Goal: Entertainment & Leisure: Browse casually

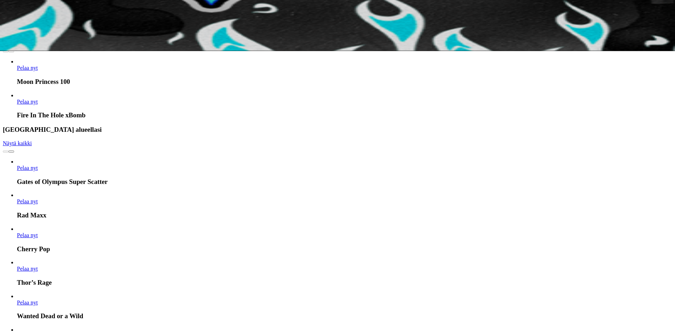
scroll to position [388, 0]
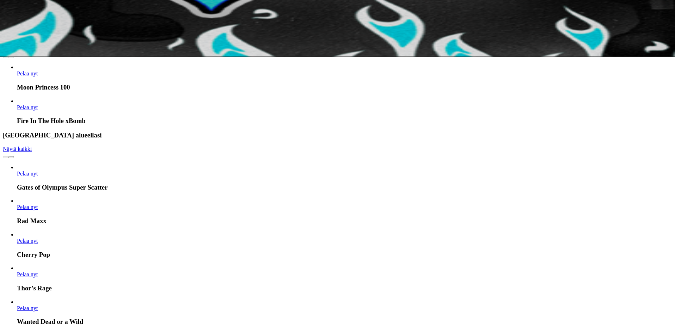
scroll to position [388, 0]
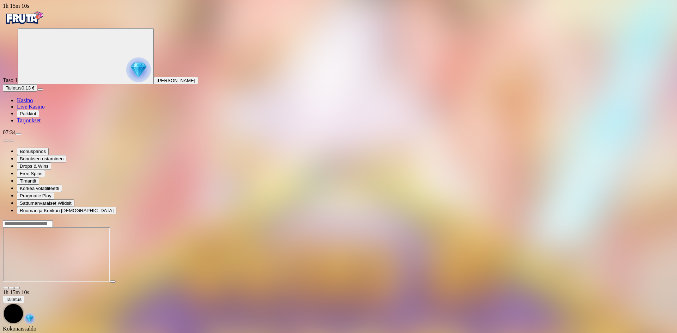
click at [18, 134] on span "menu icon" at bounding box center [18, 134] width 0 height 0
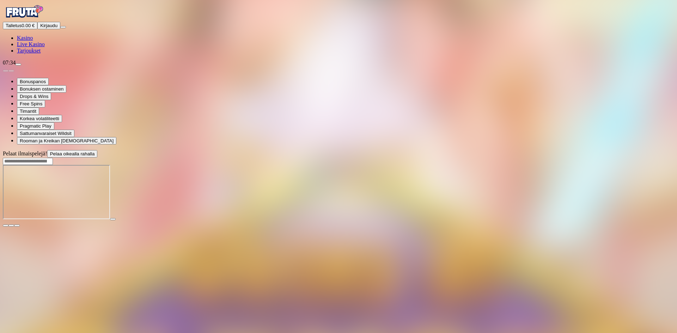
click at [40, 28] on span "Kirjaudu" at bounding box center [48, 25] width 17 height 5
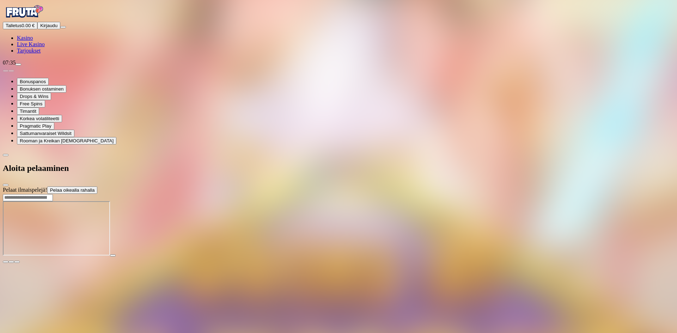
click at [33, 41] on span "Kasino" at bounding box center [25, 38] width 16 height 6
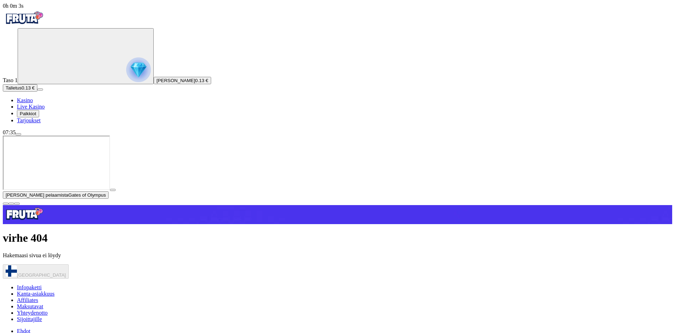
click at [33, 103] on span "Kasino" at bounding box center [25, 100] width 16 height 6
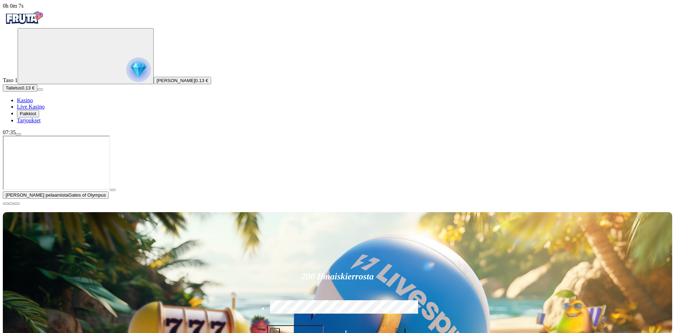
click at [6, 204] on span "close icon" at bounding box center [6, 204] width 0 height 0
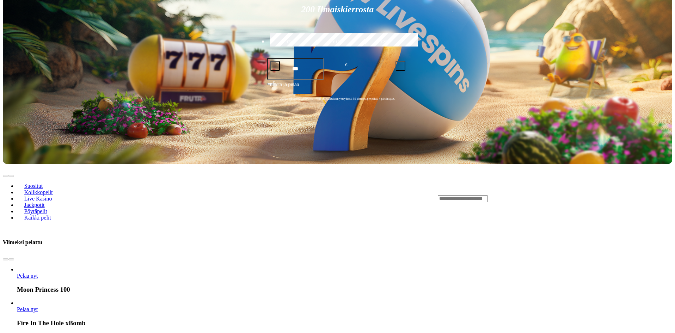
scroll to position [317, 0]
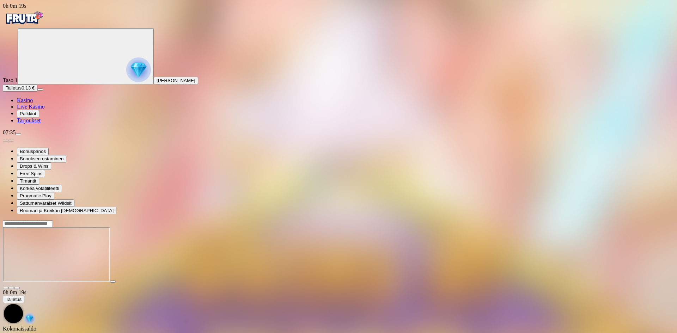
click at [6, 288] on span "close icon" at bounding box center [6, 288] width 0 height 0
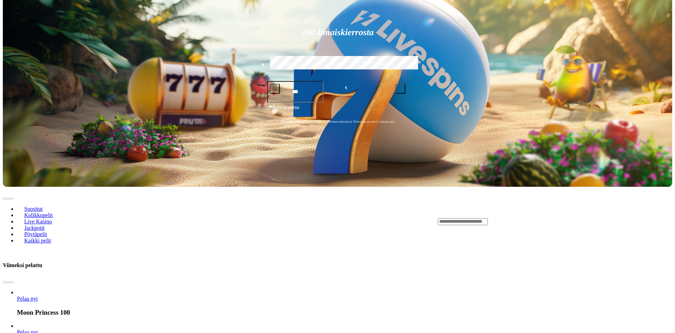
scroll to position [176, 0]
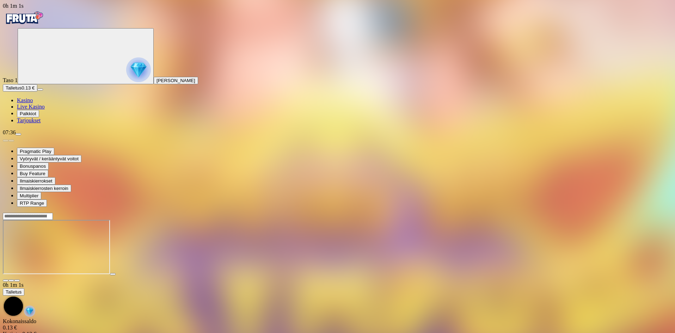
click at [6, 280] on span "close icon" at bounding box center [6, 280] width 0 height 0
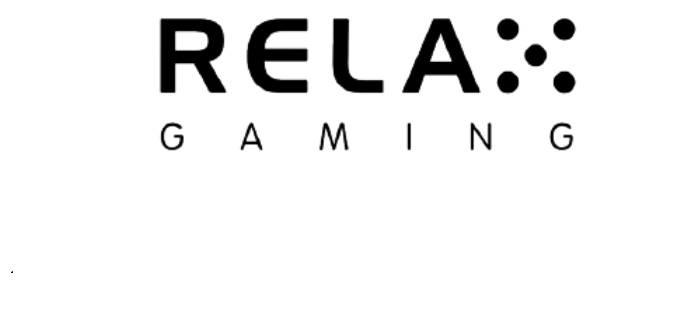
scroll to position [1973, 0]
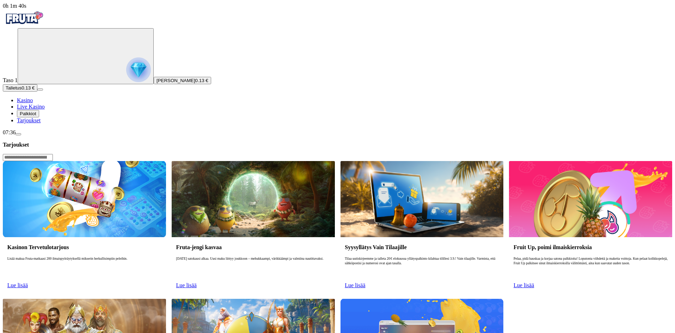
click at [28, 282] on link "Lue lisää" at bounding box center [17, 285] width 20 height 6
click at [36, 116] on span "Palkkiot" at bounding box center [28, 113] width 17 height 5
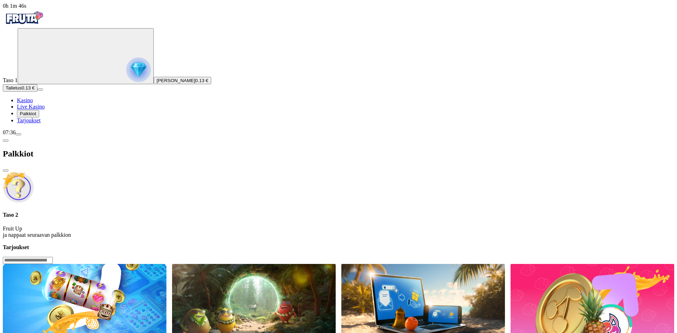
click at [18, 134] on span "menu icon" at bounding box center [18, 134] width 0 height 0
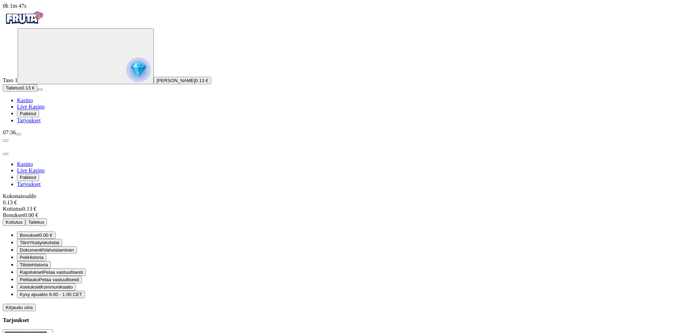
click at [39, 233] on span "Bonukset" at bounding box center [30, 235] width 20 height 5
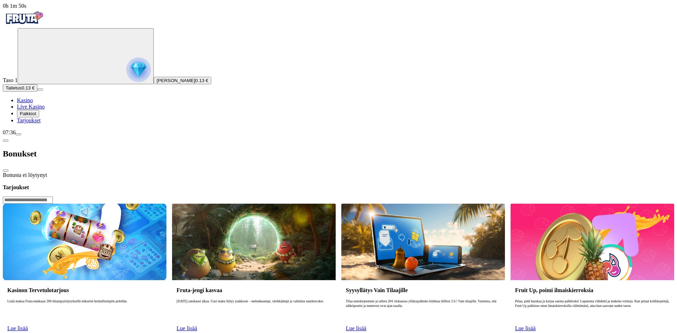
click at [156, 83] on span "[PERSON_NAME]" at bounding box center [175, 80] width 39 height 5
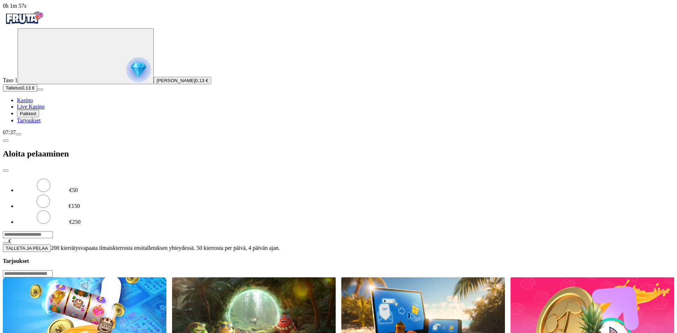
click at [38, 124] on nav "Kasino Live Kasino Palkkiot Tarjoukset" at bounding box center [338, 110] width 671 height 26
click at [33, 103] on span "Kasino" at bounding box center [25, 100] width 16 height 6
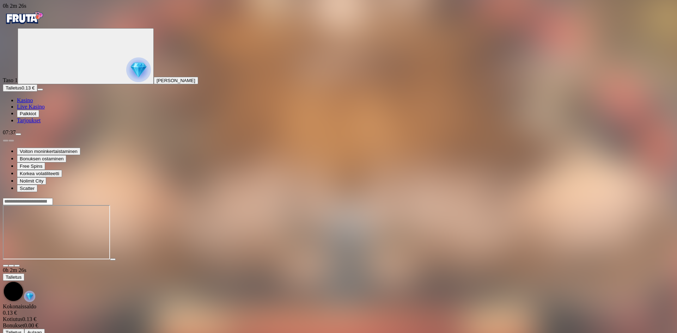
click at [18, 134] on span "menu icon" at bounding box center [18, 134] width 0 height 0
